Goal: Task Accomplishment & Management: Complete application form

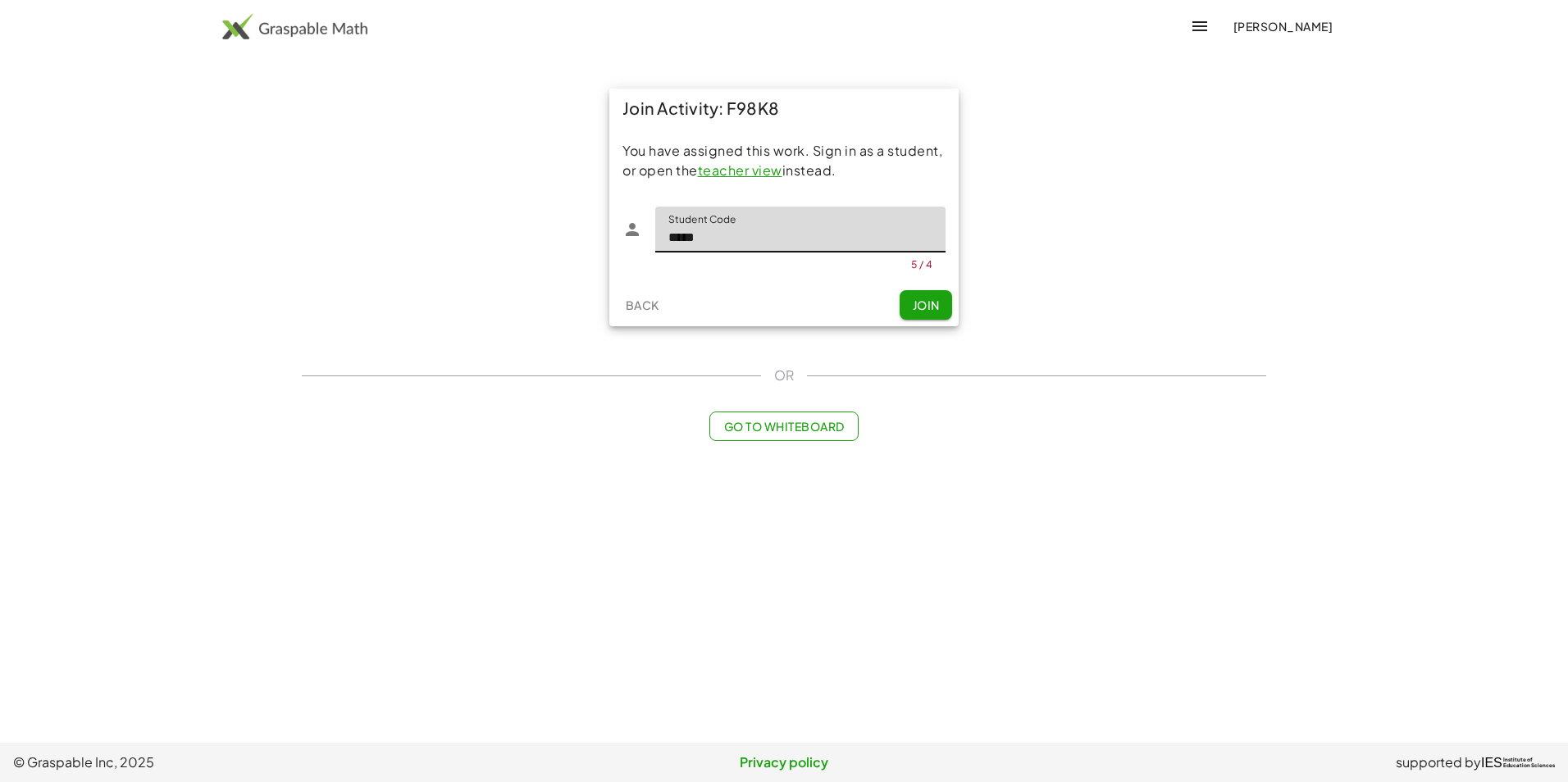
type input "*****"
click at [915, 294] on button "Join" at bounding box center [925, 304] width 52 height 29
click at [723, 242] on input "*****" at bounding box center [800, 229] width 290 height 46
